Goal: Task Accomplishment & Management: Complete application form

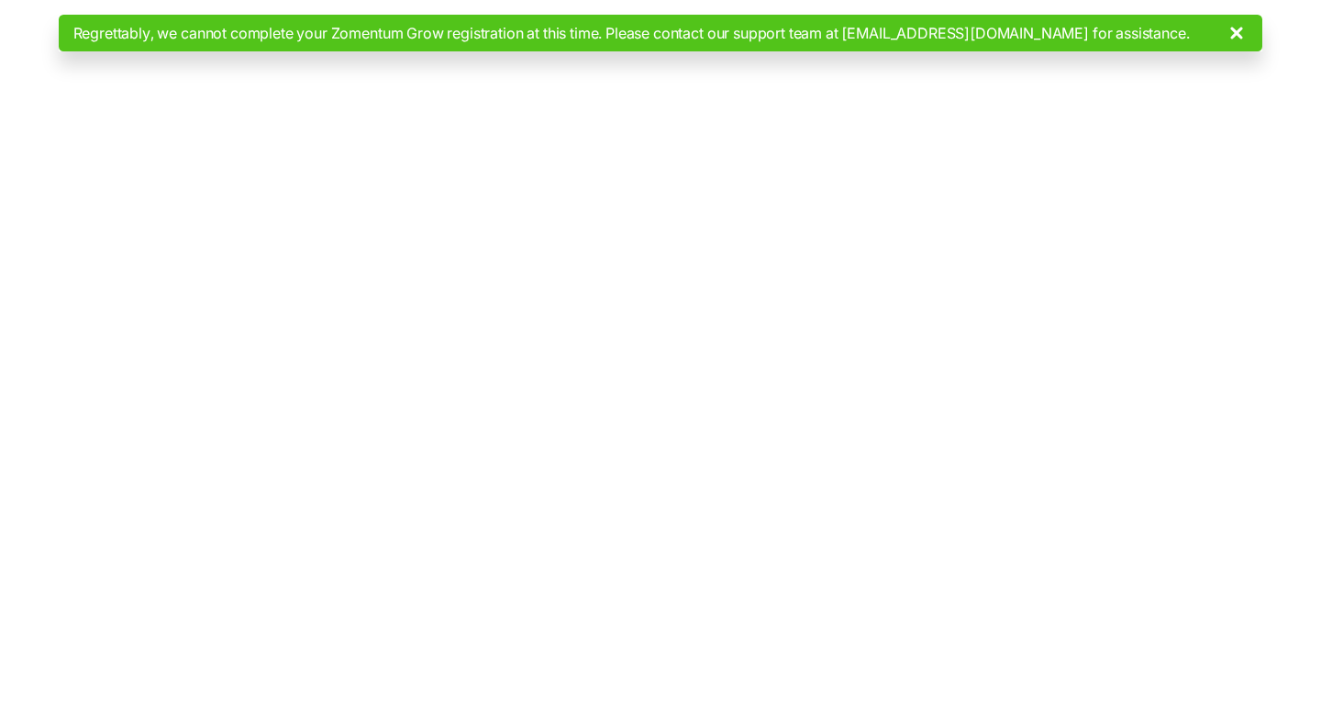
click at [508, 34] on span "Regrettably, we cannot complete your Zomentum Grow registration at this time. P…" at bounding box center [631, 33] width 1116 height 22
